Goal: Task Accomplishment & Management: Manage account settings

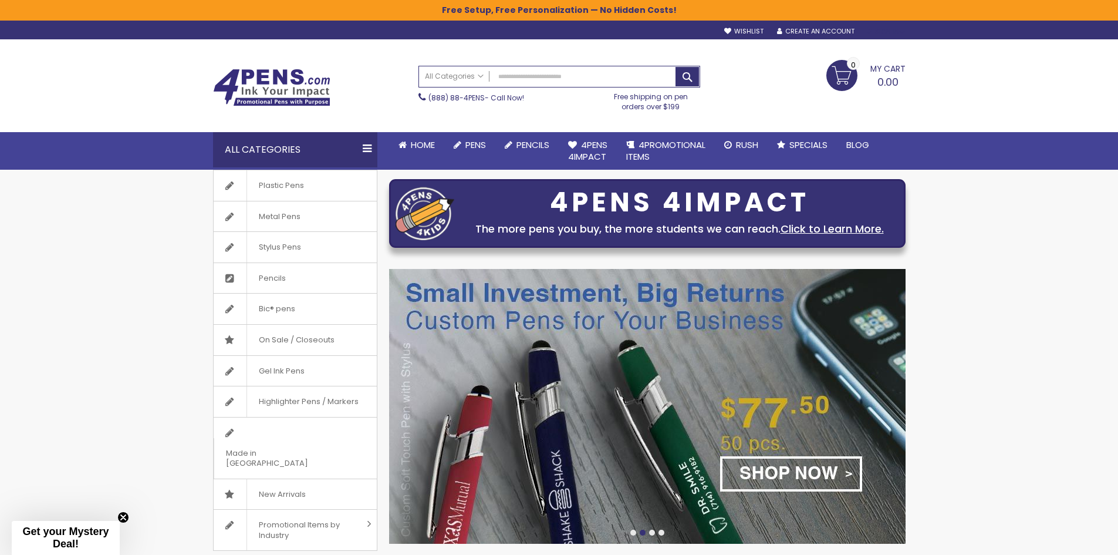
click at [889, 32] on div "Sign In" at bounding box center [885, 32] width 39 height 9
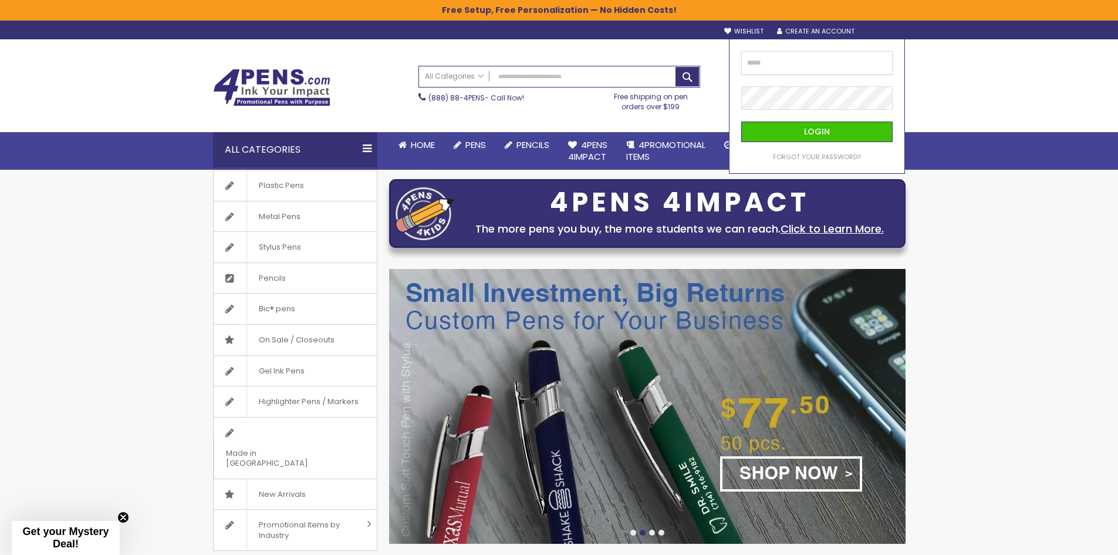
click at [818, 66] on input "email" at bounding box center [816, 62] width 151 height 23
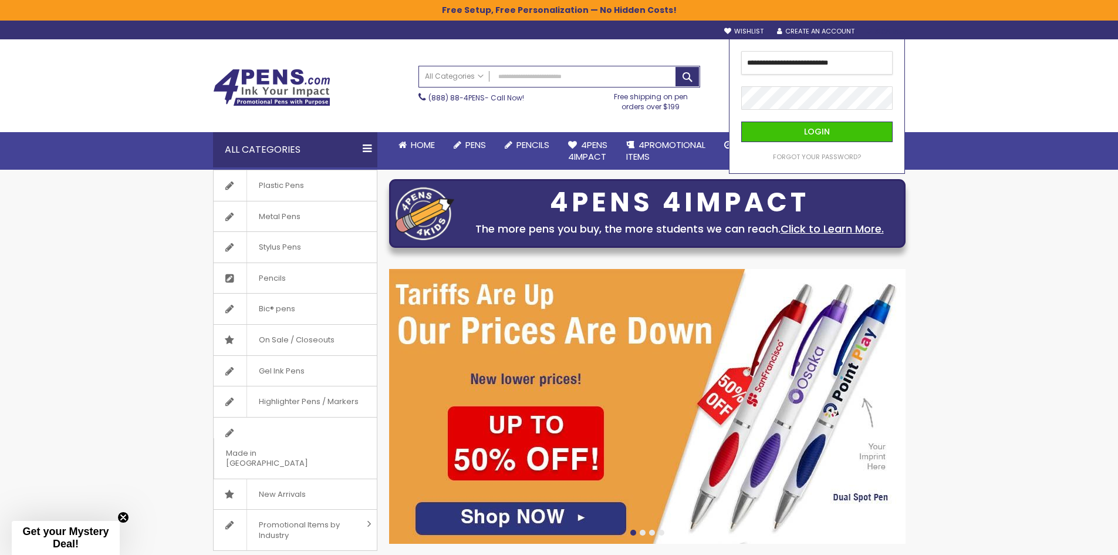
type input "**********"
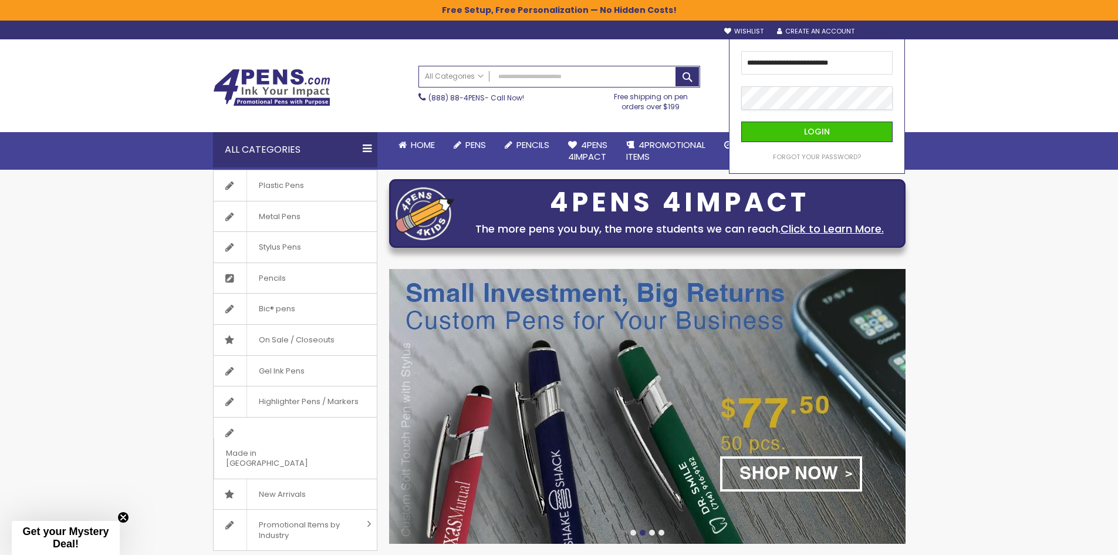
click at [741, 122] on button "Login" at bounding box center [816, 132] width 151 height 21
